Goal: Check status: Check status

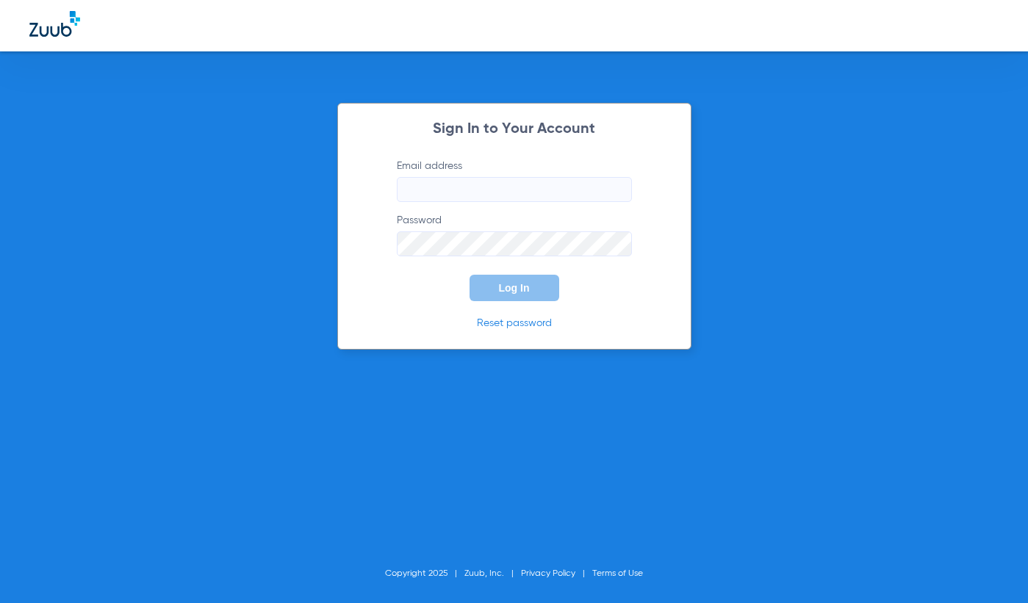
type input "[EMAIL_ADDRESS][DOMAIN_NAME]"
click at [510, 273] on form "Email address [EMAIL_ADDRESS][DOMAIN_NAME] Password Log In" at bounding box center [514, 230] width 279 height 143
click at [515, 295] on button "Log In" at bounding box center [515, 288] width 90 height 26
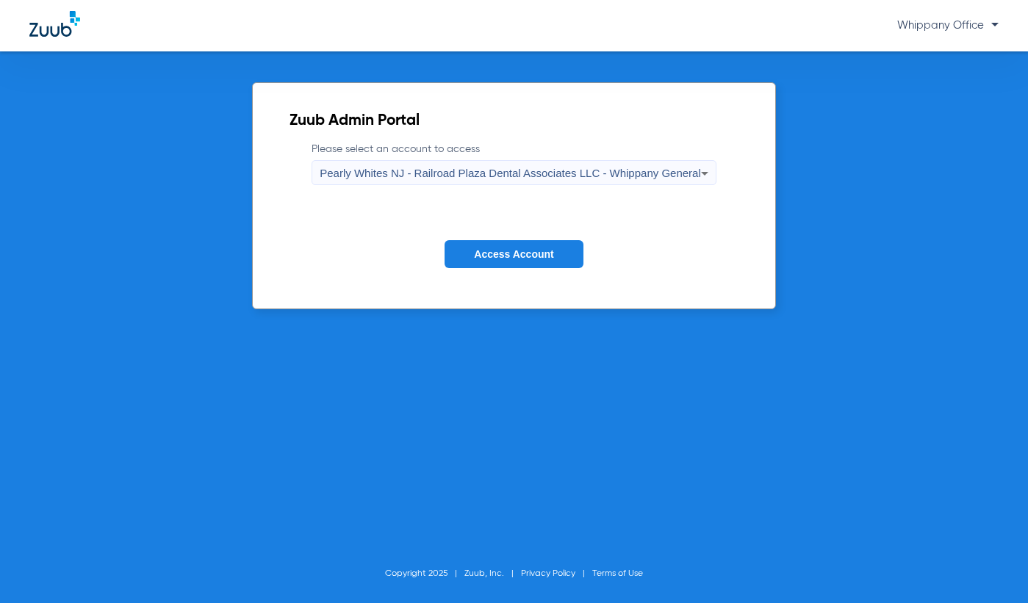
click at [492, 246] on button "Access Account" at bounding box center [514, 254] width 138 height 29
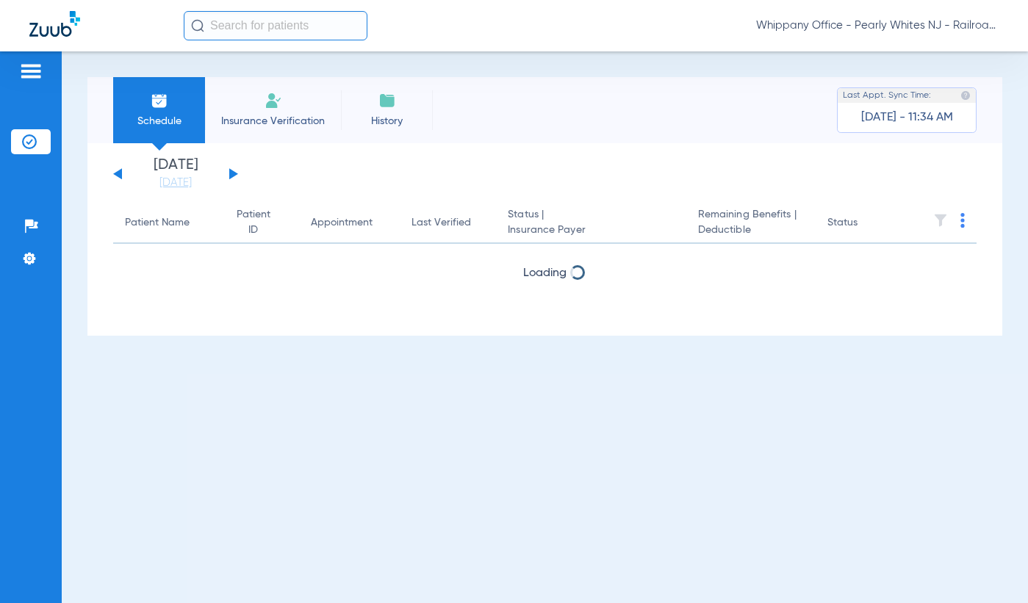
click at [251, 21] on input "text" at bounding box center [276, 25] width 184 height 29
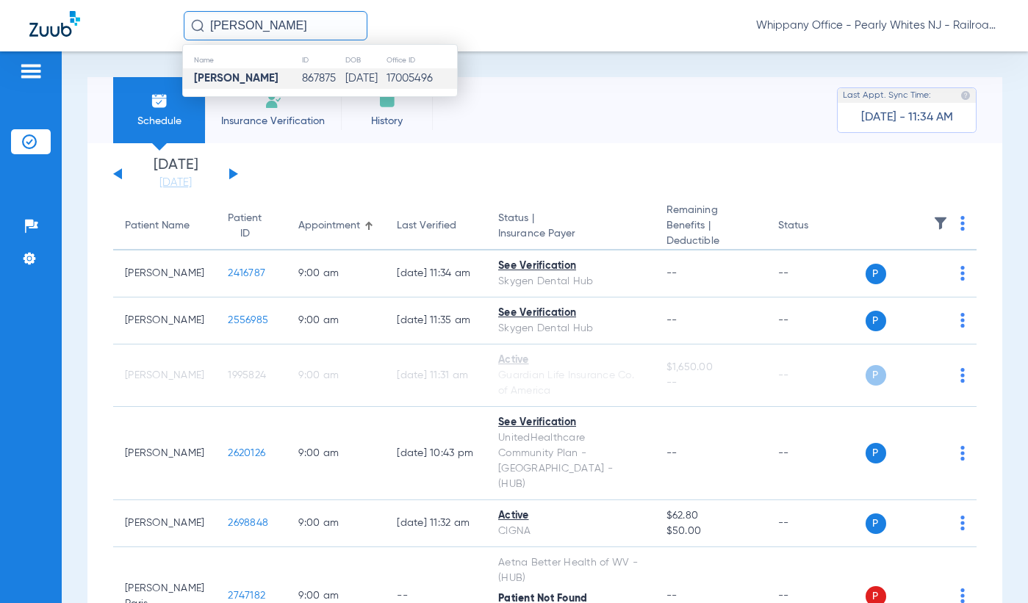
type input "[PERSON_NAME]"
click at [275, 69] on td "[PERSON_NAME]" at bounding box center [242, 78] width 118 height 21
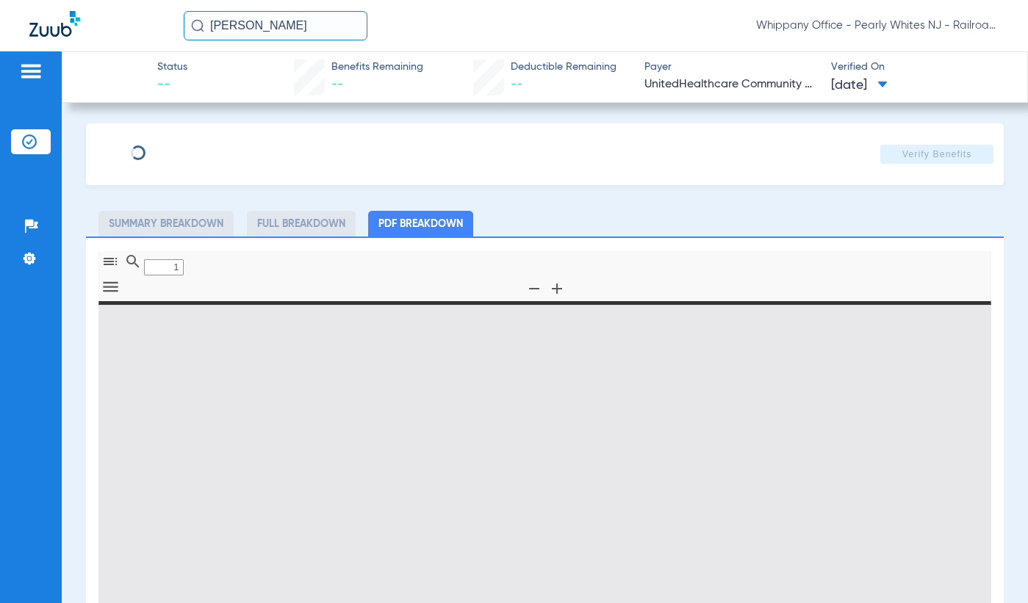
type input "0"
select select "page-width"
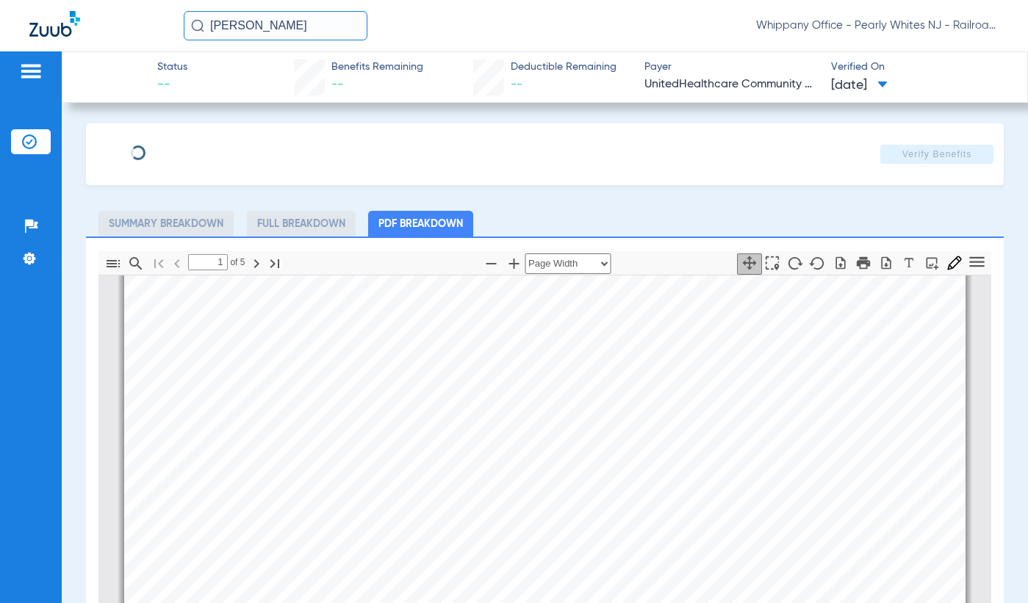
scroll to position [264, 0]
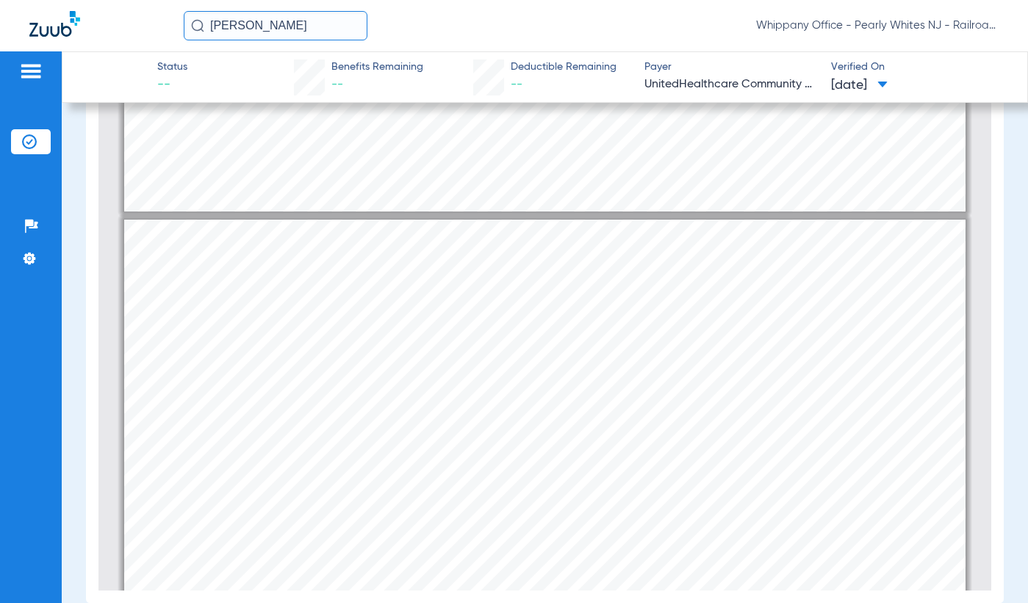
type input "1"
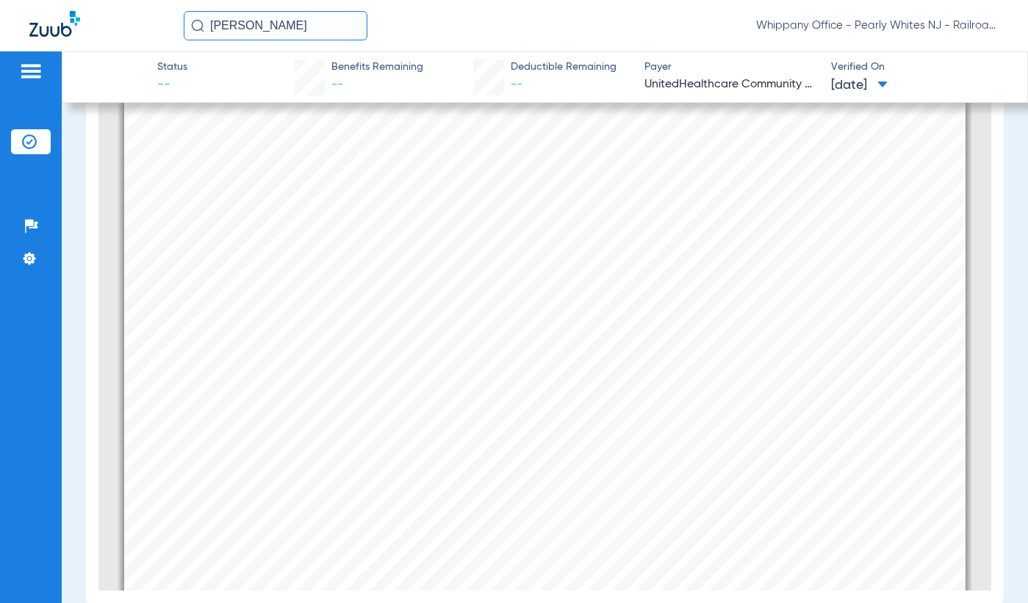
scroll to position [7, 0]
click at [325, 27] on input "[PERSON_NAME]" at bounding box center [276, 25] width 184 height 29
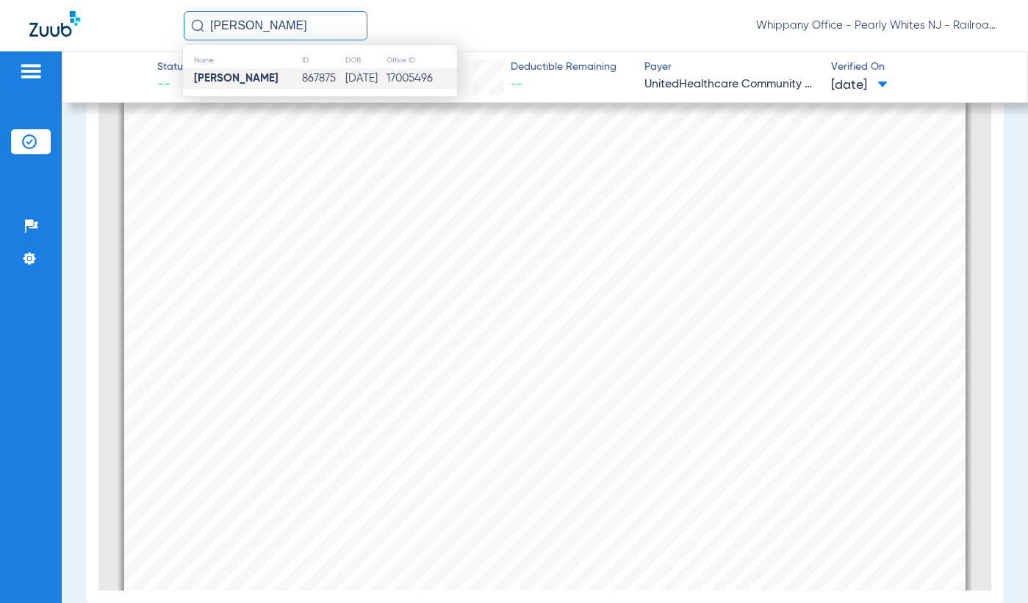
drag, startPoint x: 325, startPoint y: 27, endPoint x: 472, endPoint y: 41, distance: 148.4
click at [472, 41] on div "[PERSON_NAME] Name ID DOB Office ID [PERSON_NAME] 867875 [DATE] 17005496 Whippa…" at bounding box center [514, 25] width 1028 height 51
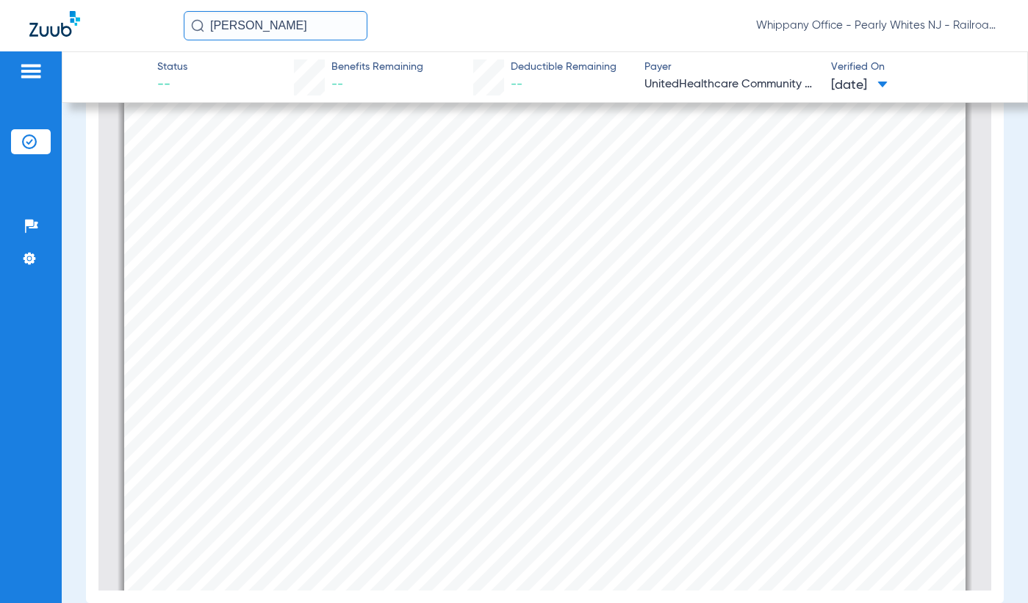
drag, startPoint x: 333, startPoint y: 32, endPoint x: 65, endPoint y: 24, distance: 267.6
click at [65, 24] on div "[PERSON_NAME] Whippany Office - [GEOGRAPHIC_DATA] Whites NJ - Railroad Plaza De…" at bounding box center [514, 25] width 1028 height 51
type input "[PERSON_NAME]"
click at [336, 33] on input "[PERSON_NAME]" at bounding box center [276, 25] width 184 height 29
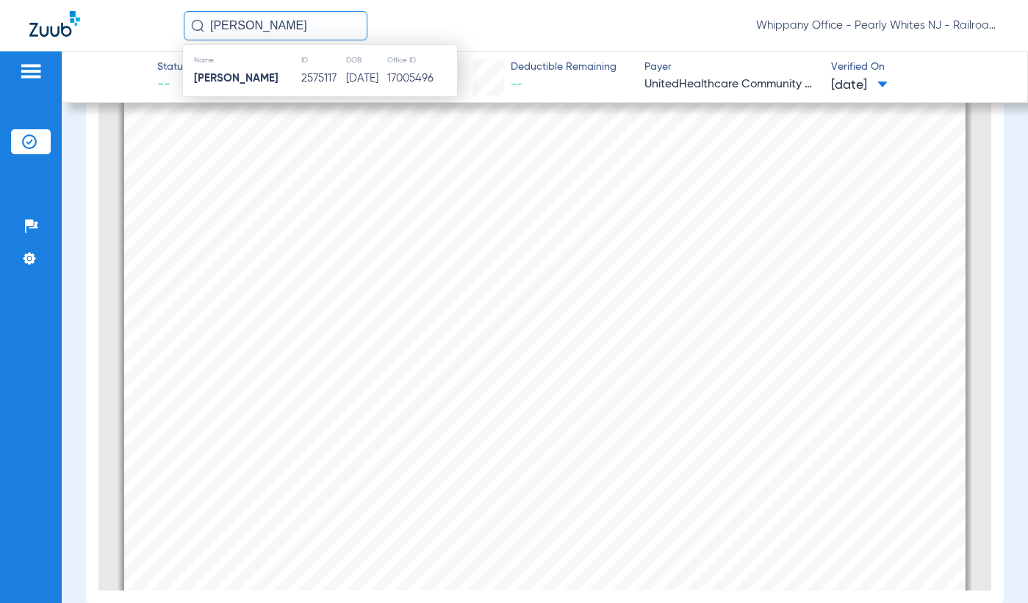
click at [27, 75] on img at bounding box center [31, 71] width 24 height 18
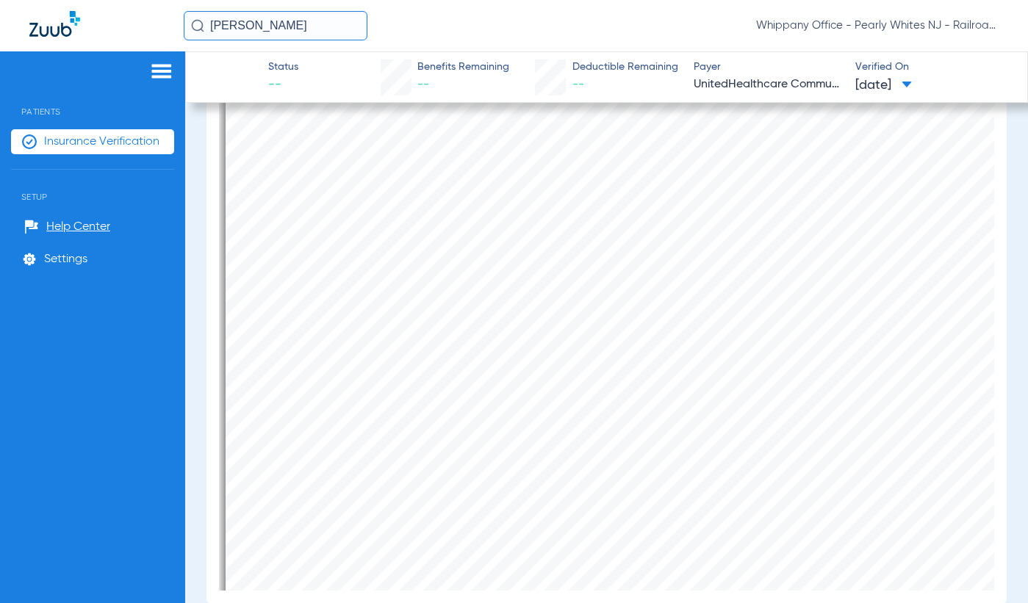
click at [308, 29] on input "[PERSON_NAME]" at bounding box center [276, 25] width 184 height 29
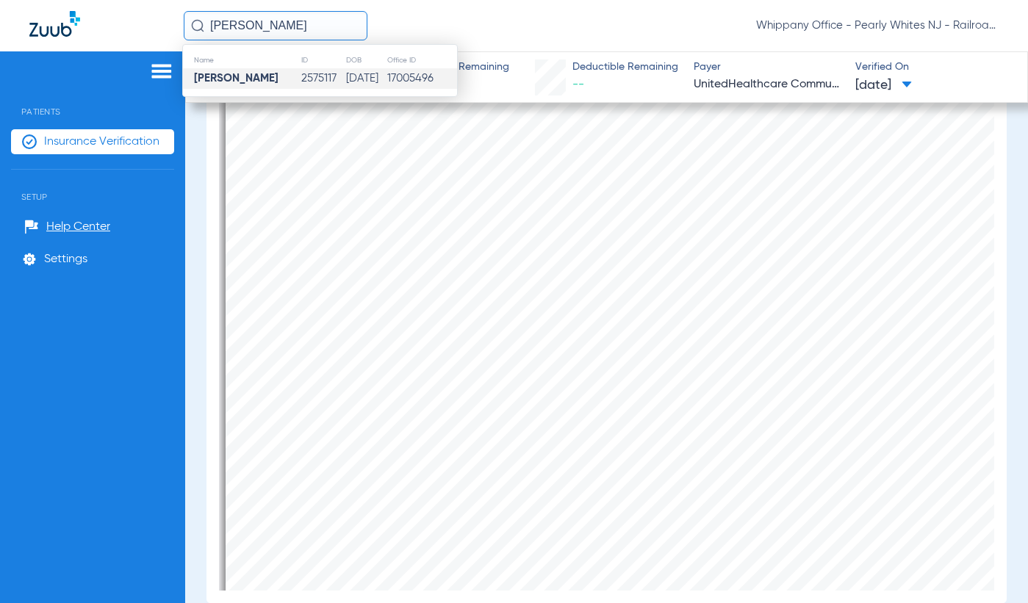
click at [301, 84] on td "2575117" at bounding box center [323, 78] width 45 height 21
